Goal: Task Accomplishment & Management: Manage account settings

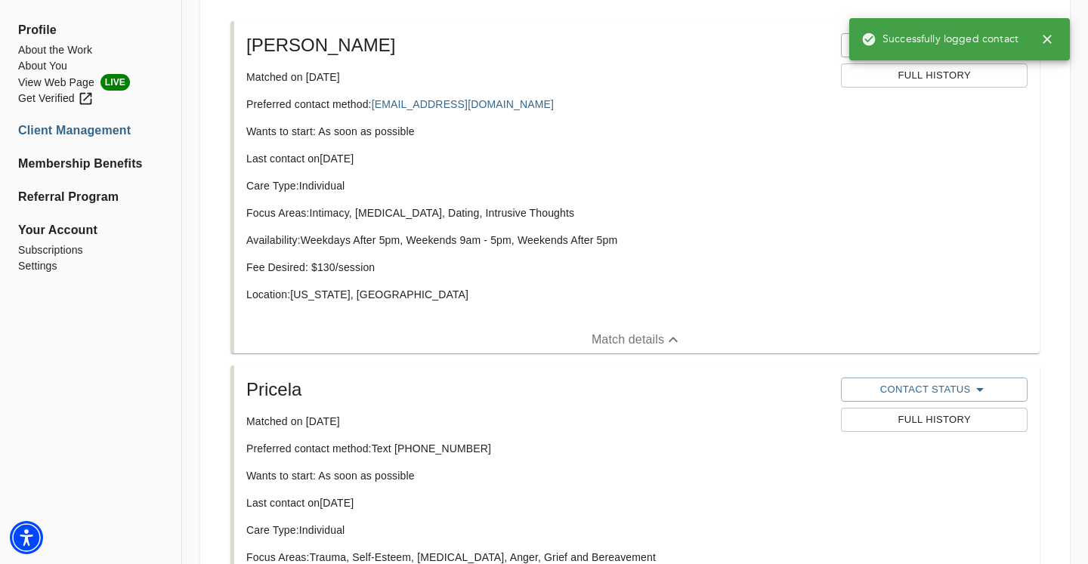
scroll to position [608, 0]
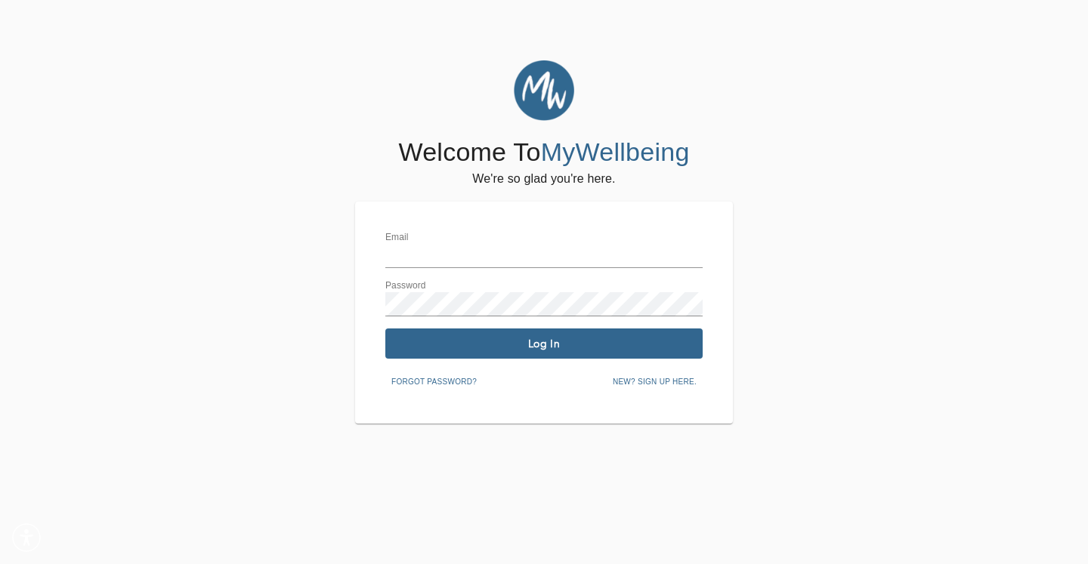
type input "taylor@aisle-talk.com"
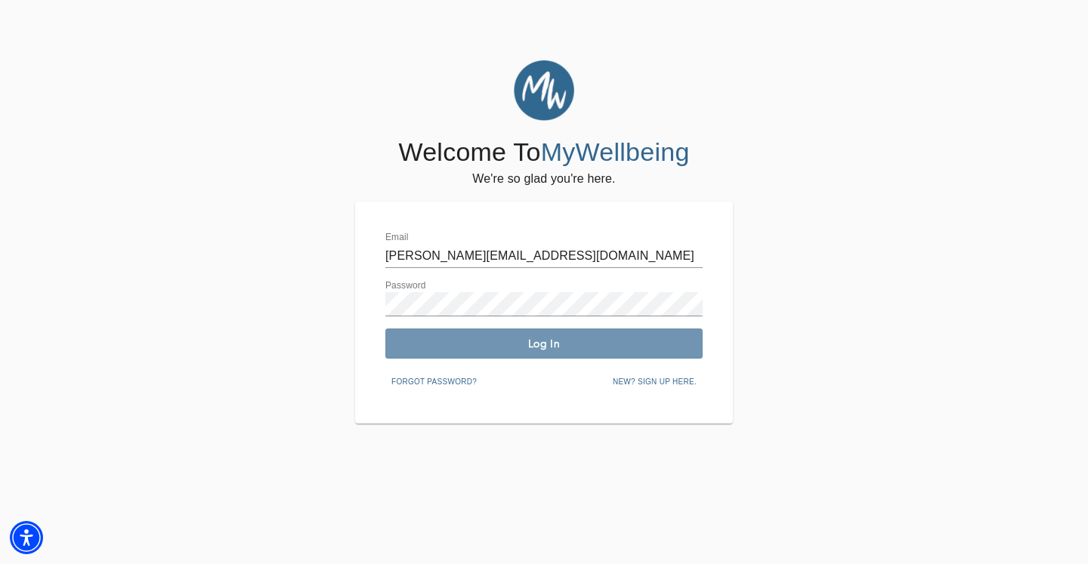
click at [458, 344] on span "Log In" at bounding box center [543, 344] width 305 height 14
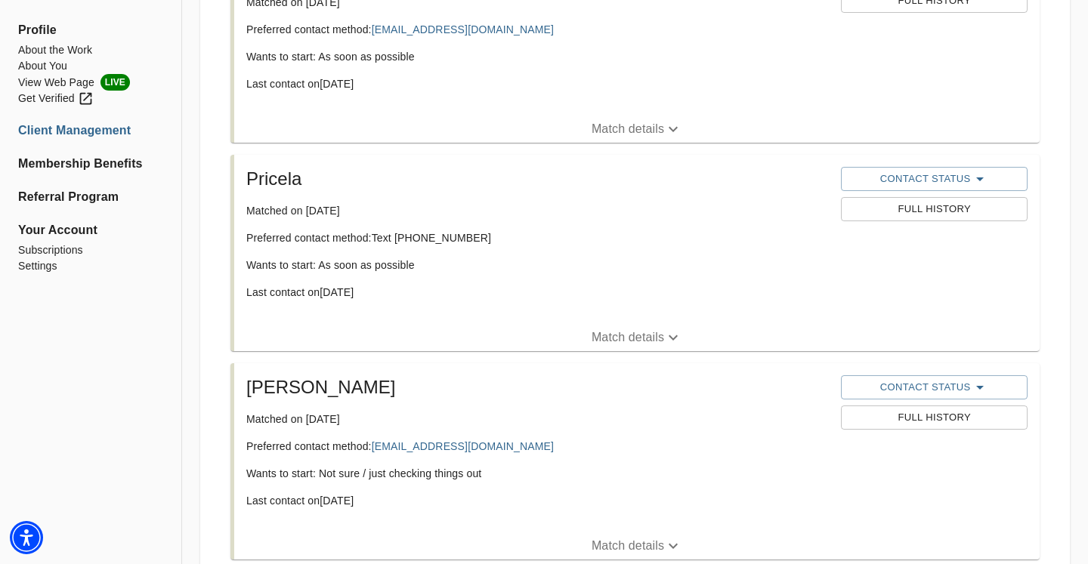
scroll to position [459, 0]
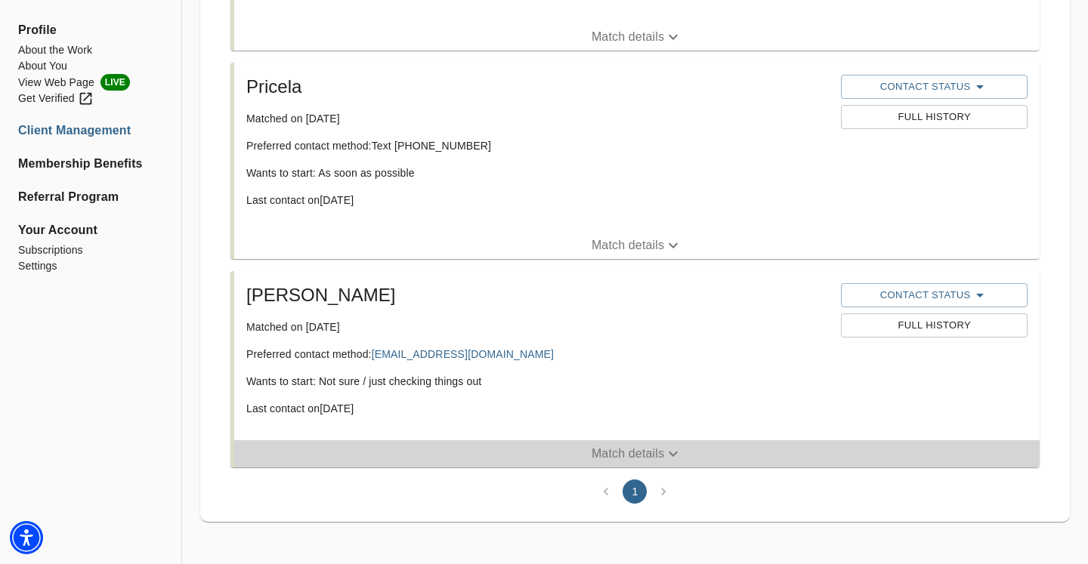
click at [618, 453] on p "Match details" at bounding box center [628, 454] width 73 height 18
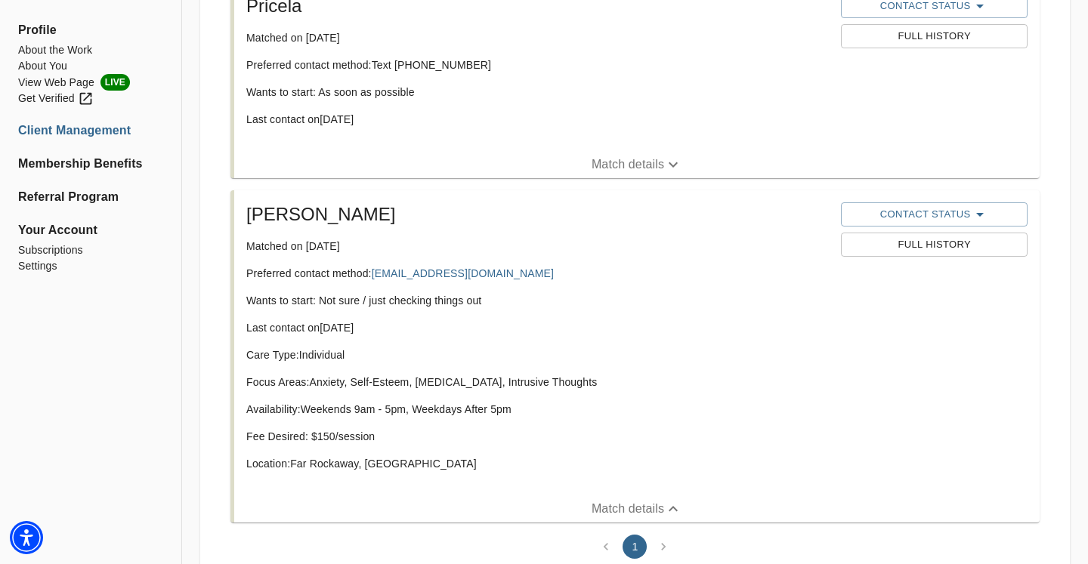
scroll to position [548, 0]
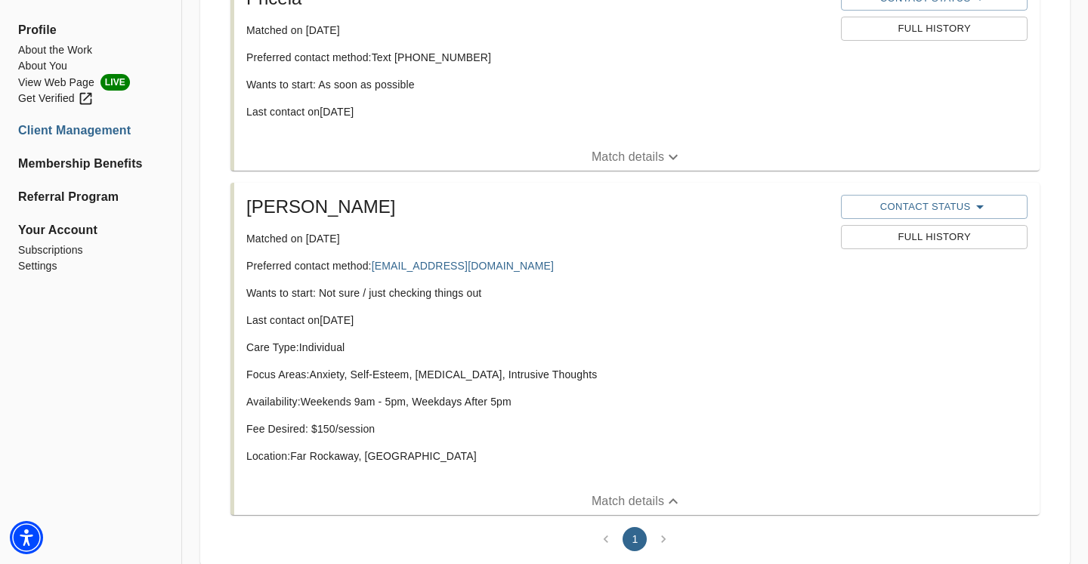
click at [974, 243] on span "Full History" at bounding box center [933, 237] width 171 height 17
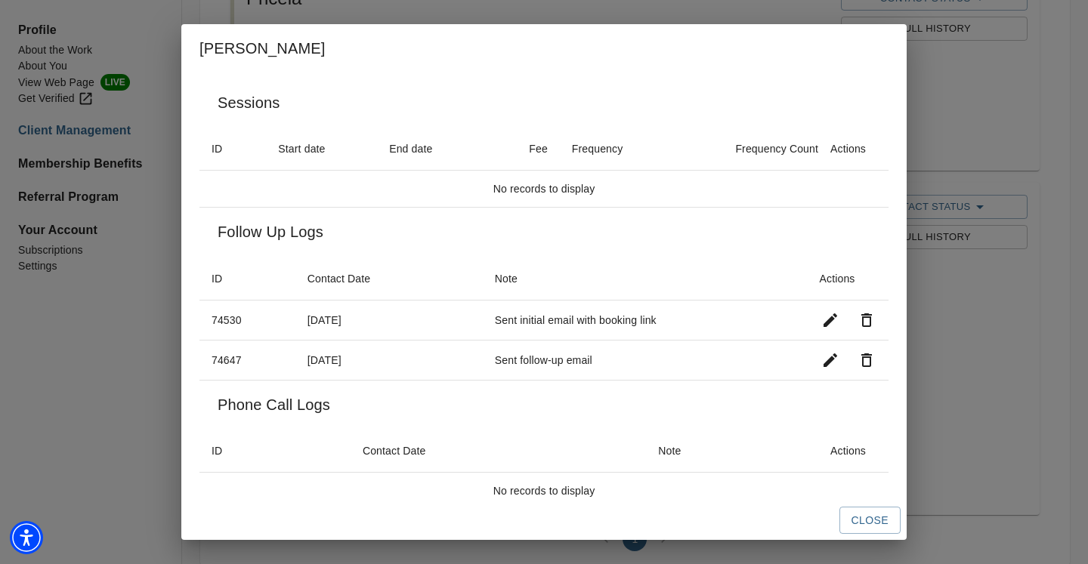
scroll to position [15, 0]
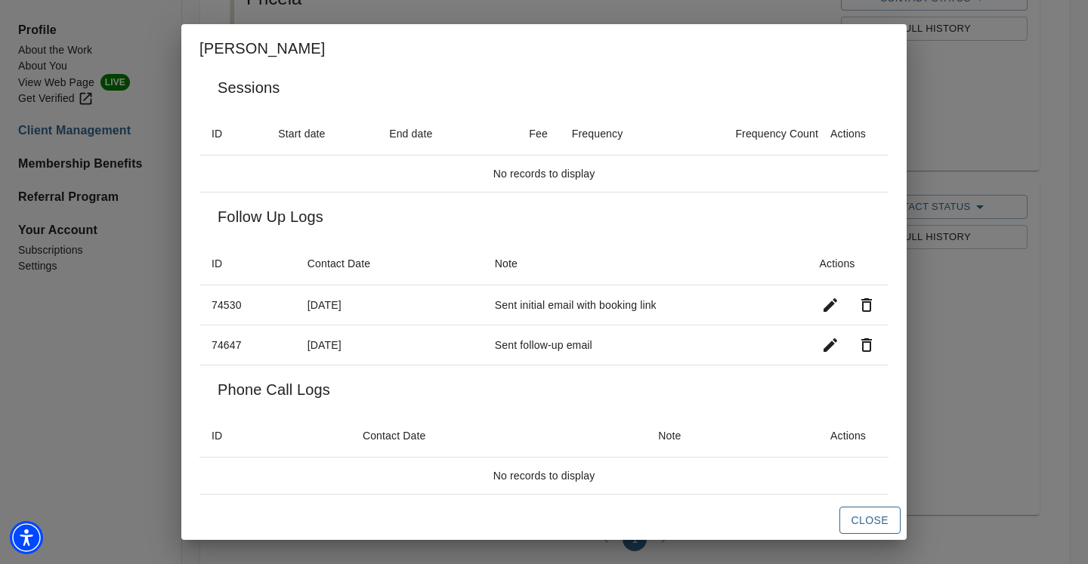
click at [851, 510] on button "Close" at bounding box center [869, 521] width 61 height 28
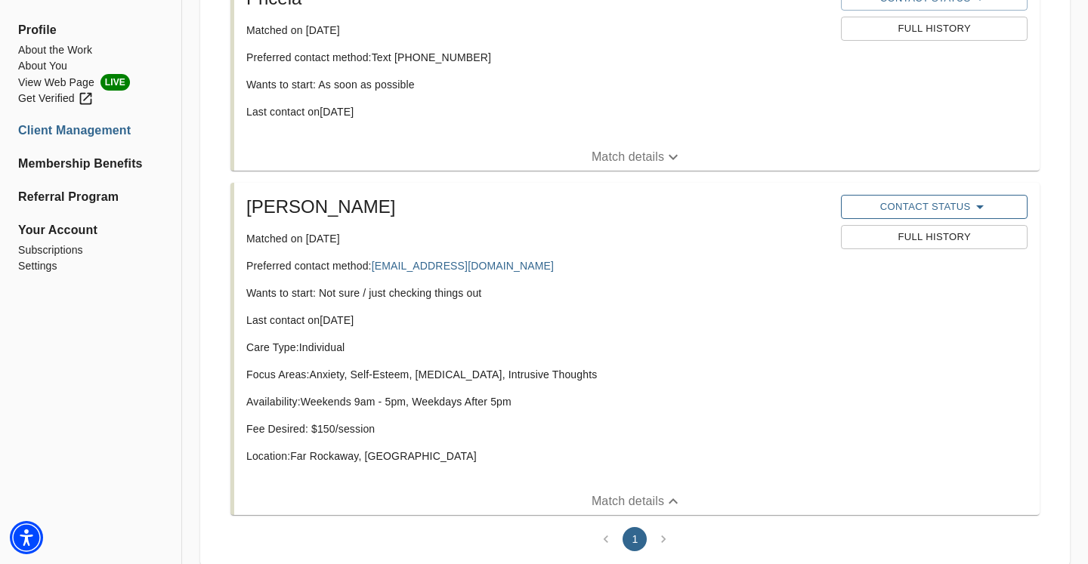
click at [929, 208] on span "Contact Status" at bounding box center [933, 207] width 171 height 18
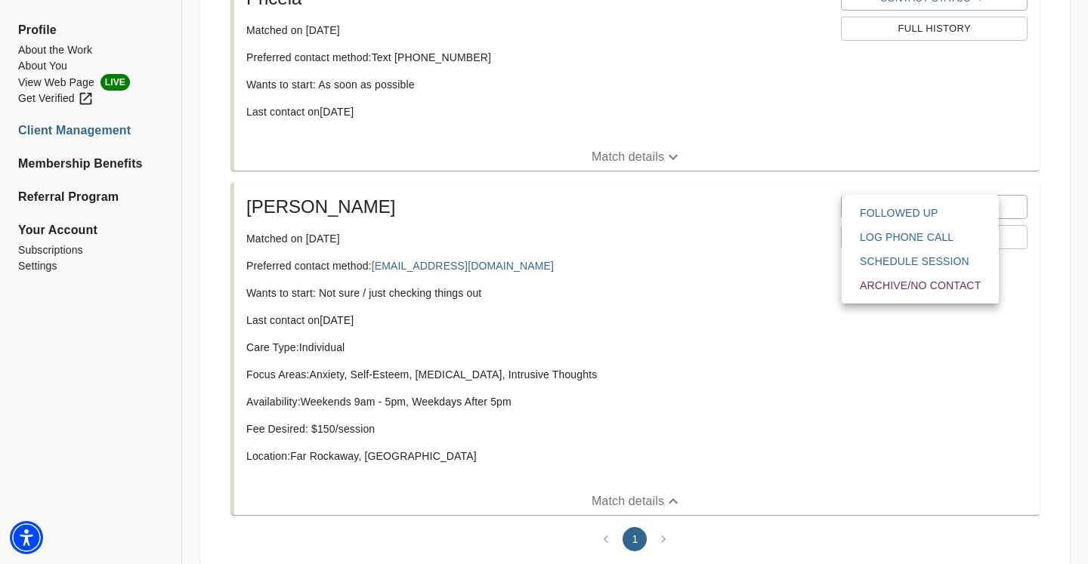
click at [893, 289] on span "Archive/No contact" at bounding box center [920, 285] width 121 height 15
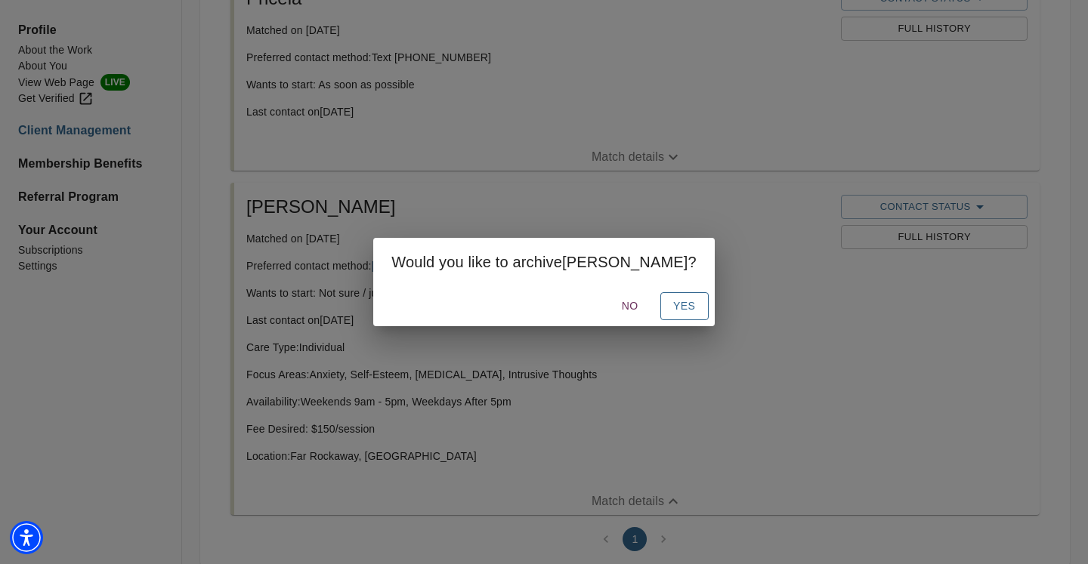
click at [672, 311] on span "Yes" at bounding box center [684, 306] width 24 height 19
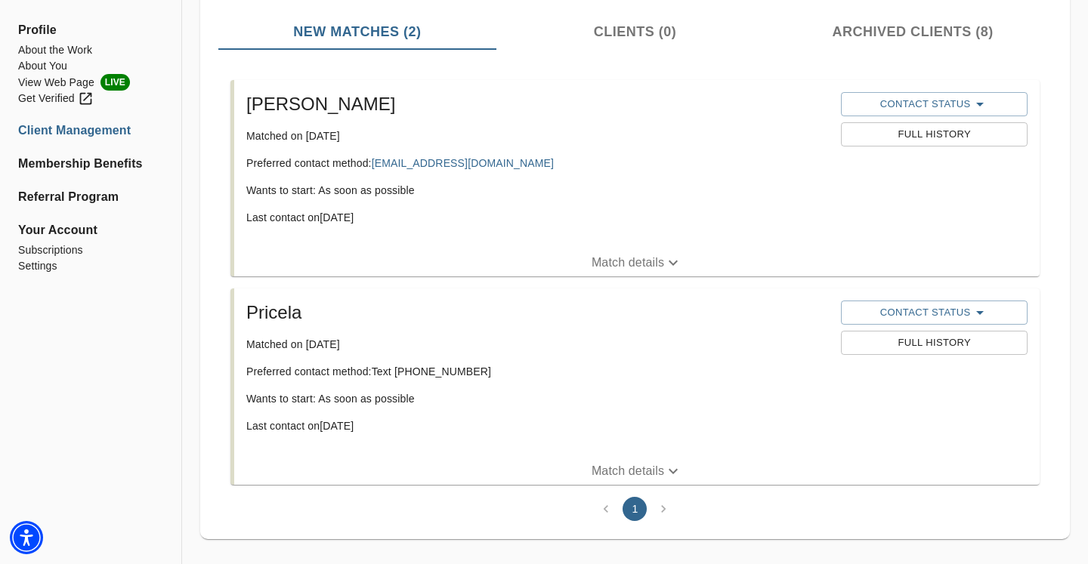
scroll to position [230, 0]
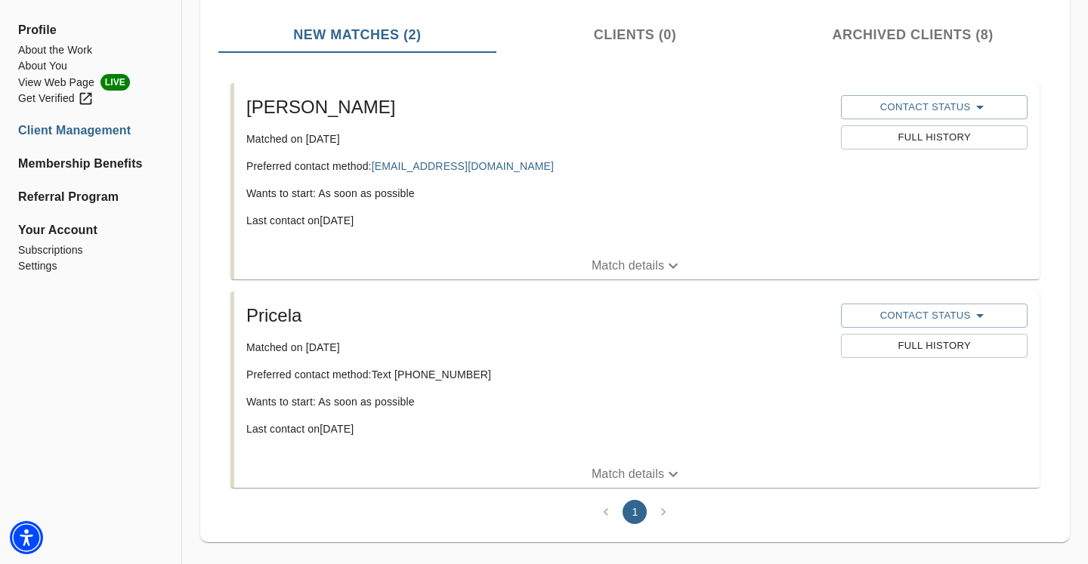
click at [640, 468] on p "Match details" at bounding box center [628, 474] width 73 height 18
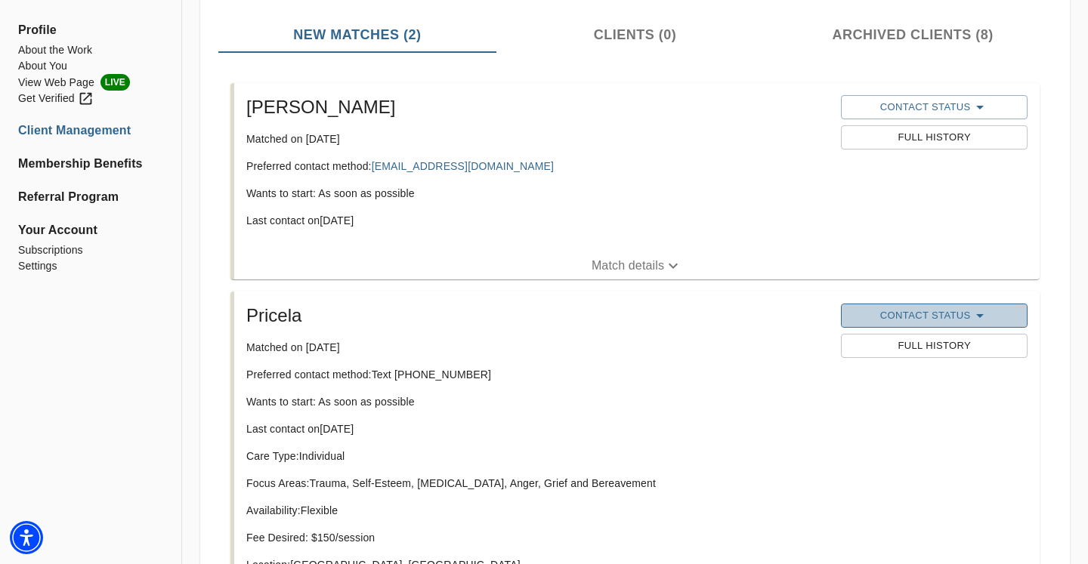
click at [930, 315] on span "Contact Status" at bounding box center [933, 316] width 171 height 18
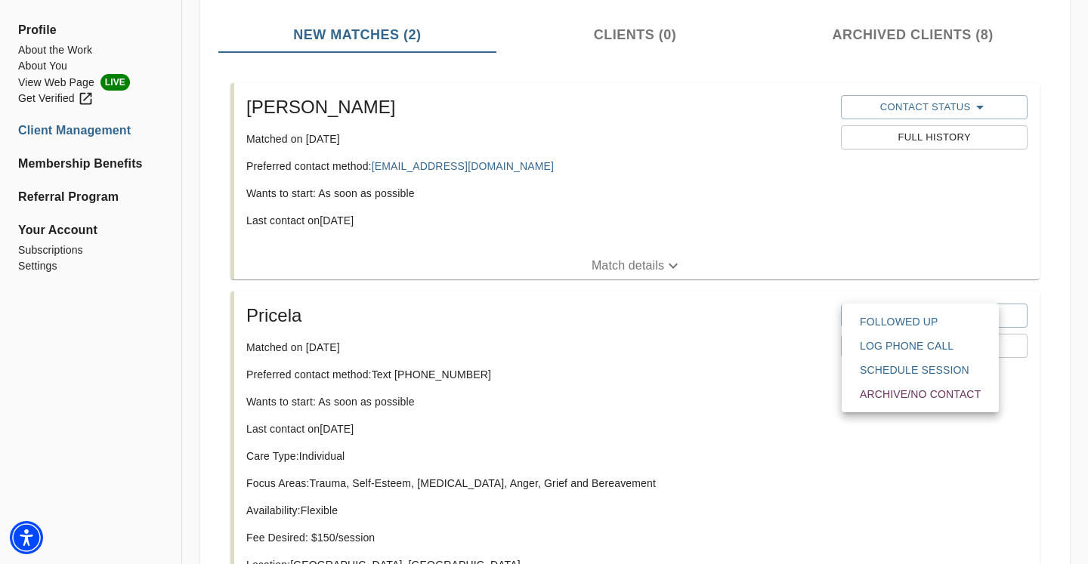
click at [775, 397] on div at bounding box center [544, 282] width 1088 height 564
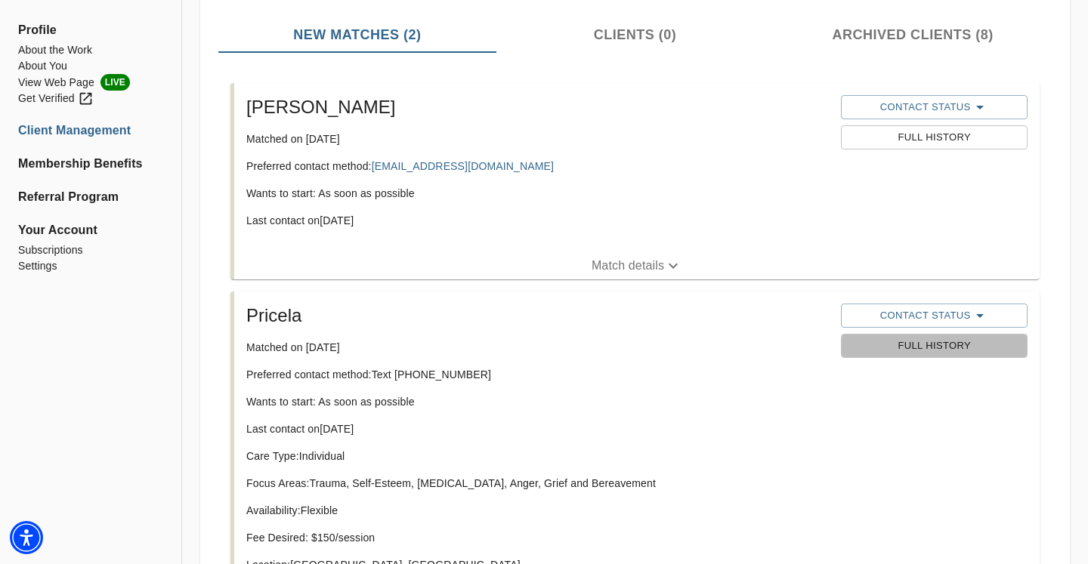
click at [916, 349] on span "Full History" at bounding box center [933, 346] width 171 height 17
click at [925, 319] on span "Contact Status" at bounding box center [933, 316] width 171 height 18
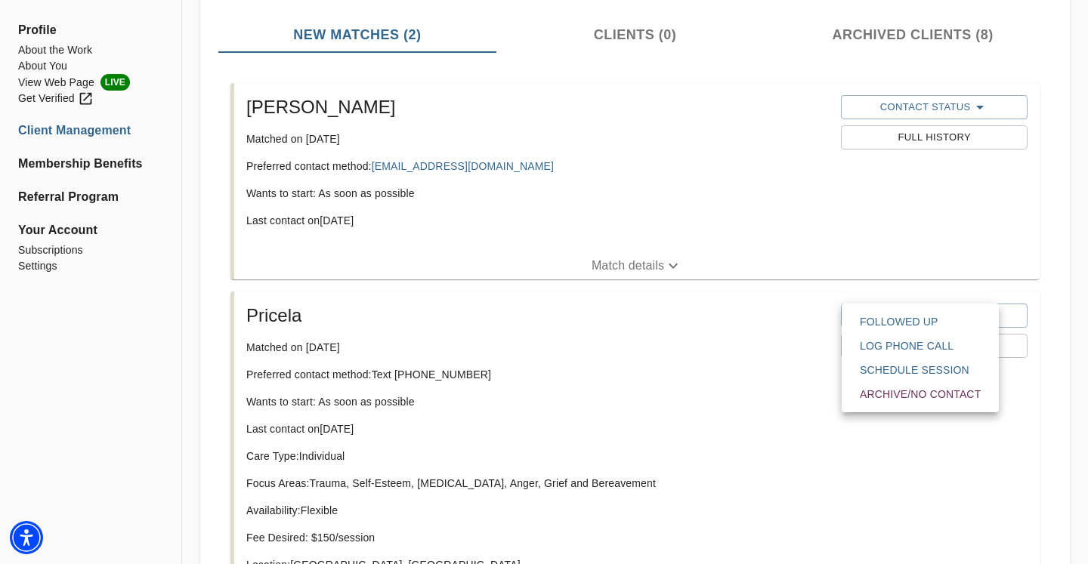
click at [921, 394] on span "Archive/No contact" at bounding box center [920, 394] width 121 height 15
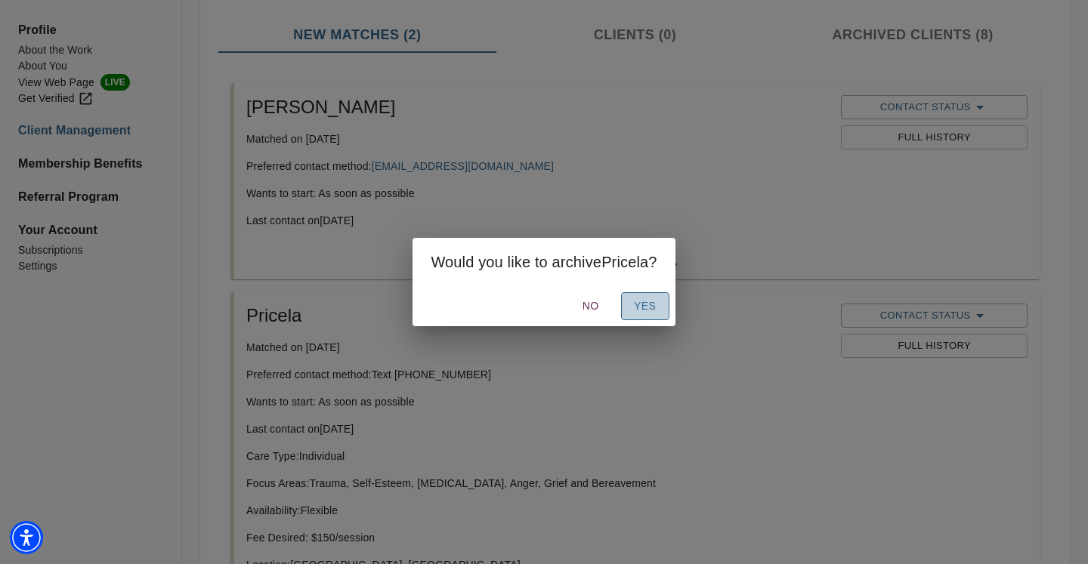
click at [656, 299] on span "Yes" at bounding box center [645, 306] width 24 height 19
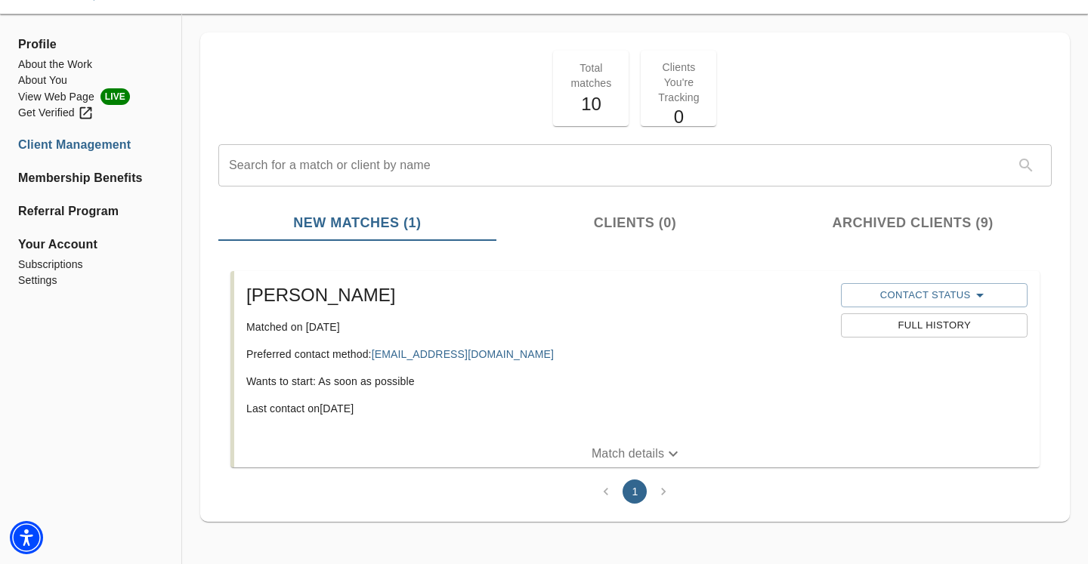
scroll to position [42, 0]
click at [254, 63] on div "Total matches 10 Clients You're Tracking 0" at bounding box center [634, 89] width 845 height 88
